Goal: Task Accomplishment & Management: Manage account settings

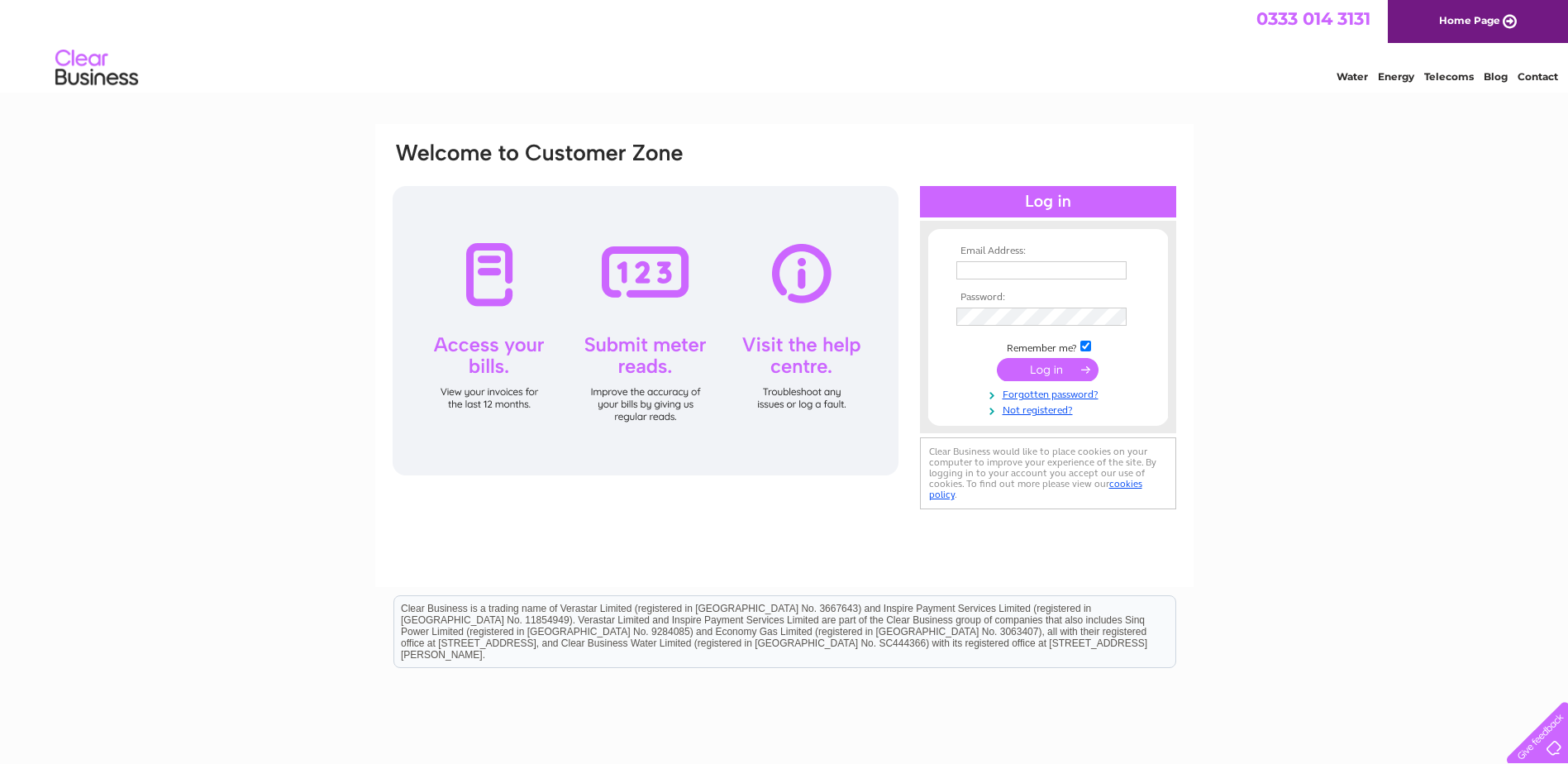
type input "[PERSON_NAME][EMAIL_ADDRESS][DOMAIN_NAME]"
click at [1046, 368] on input "submit" at bounding box center [1047, 369] width 102 height 23
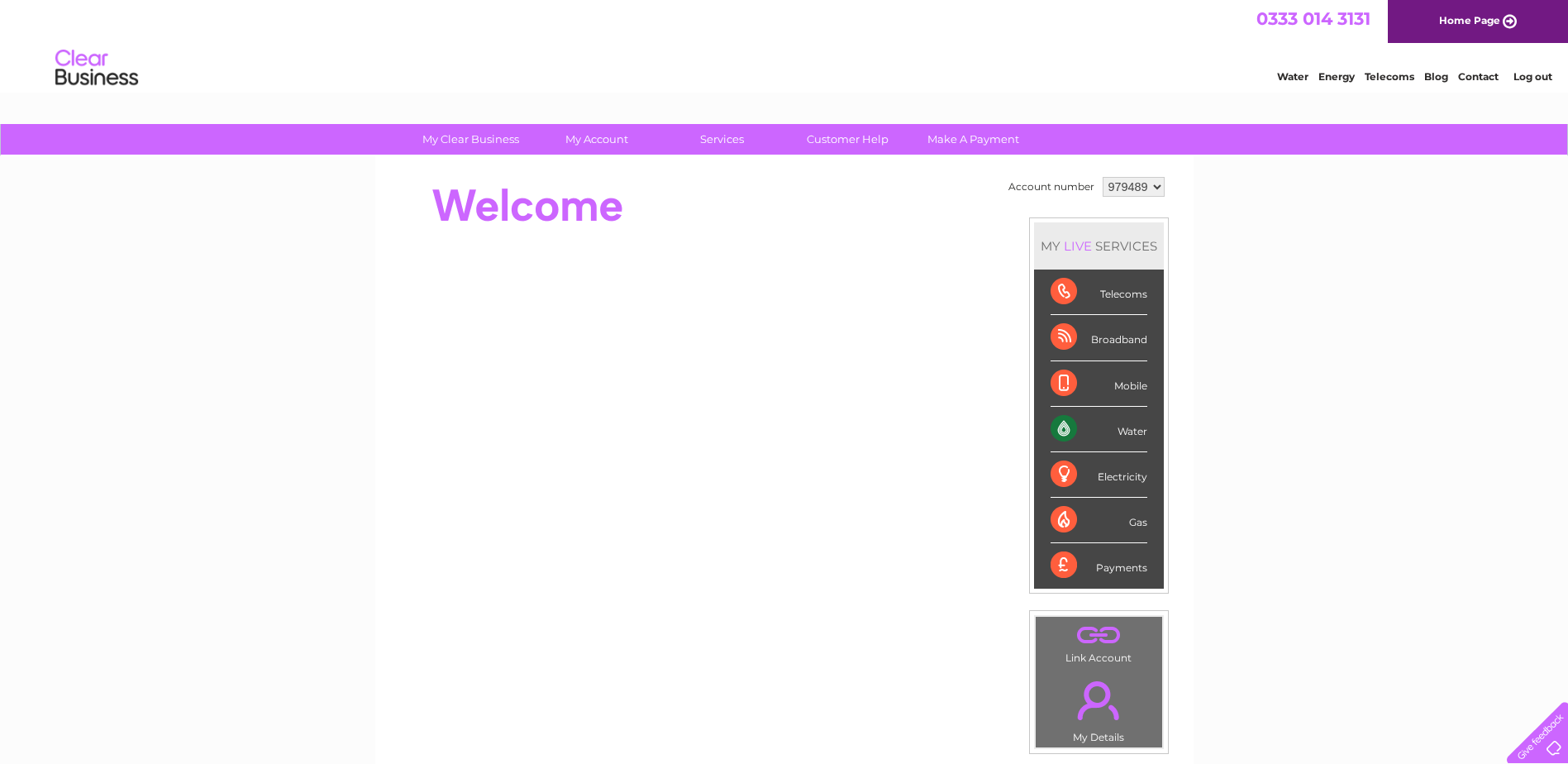
click at [1524, 80] on link "Log out" at bounding box center [1532, 76] width 39 height 13
